Goal: Navigation & Orientation: Find specific page/section

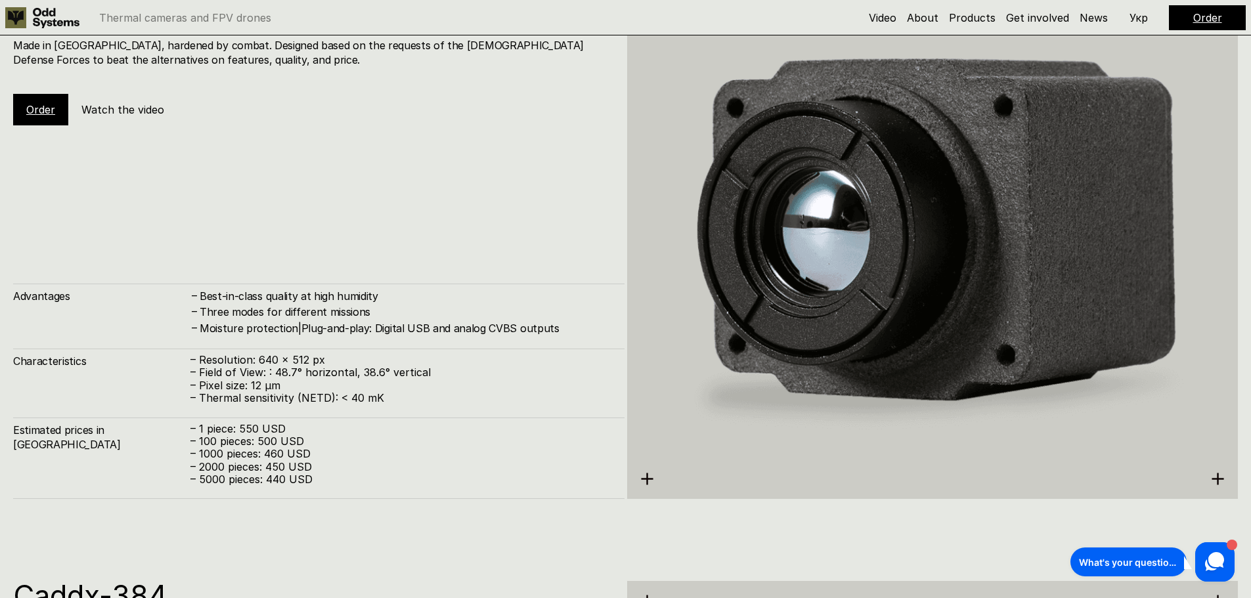
scroll to position [2259, 0]
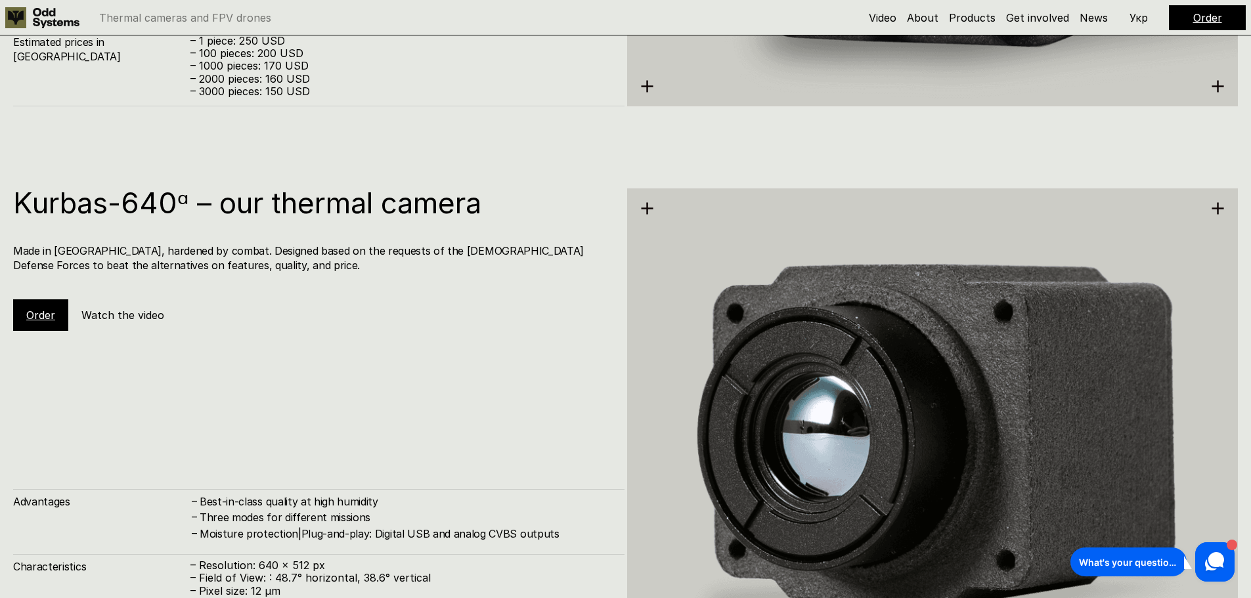
click at [47, 22] on icon at bounding box center [56, 18] width 47 height 20
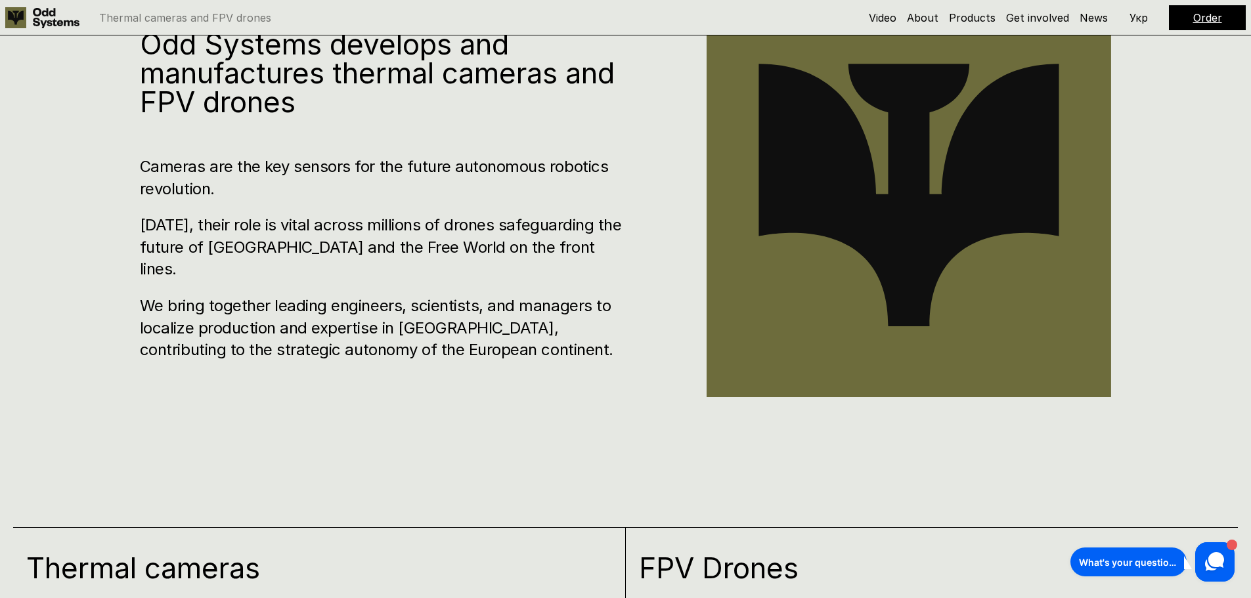
scroll to position [722, 0]
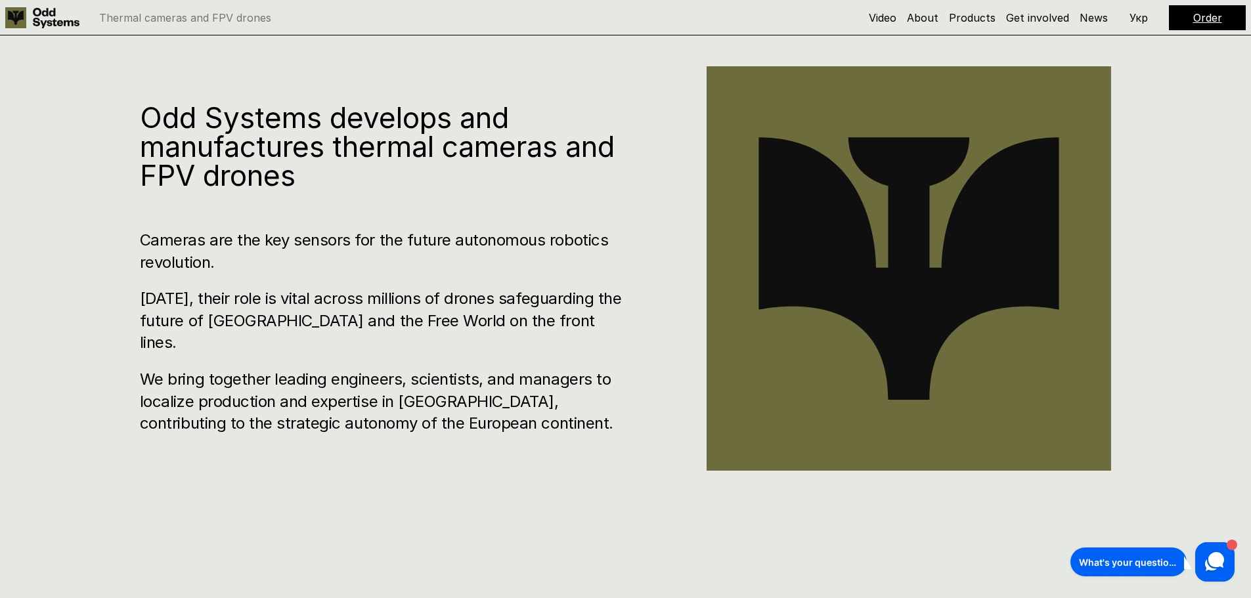
scroll to position [657, 0]
